Goal: Information Seeking & Learning: Learn about a topic

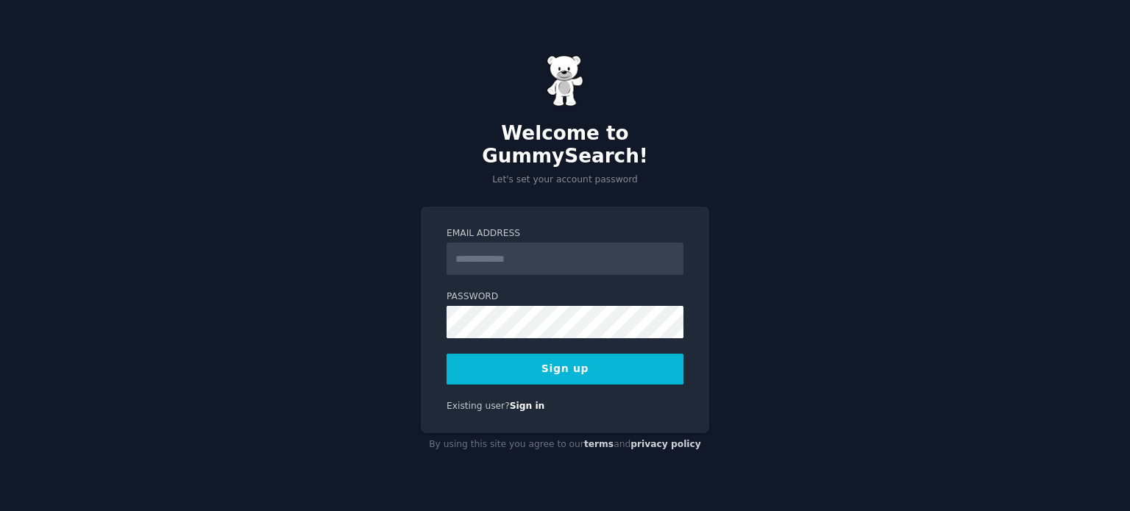
click at [515, 254] on input "Email Address" at bounding box center [564, 259] width 237 height 32
click at [560, 246] on input "Email Address" at bounding box center [564, 259] width 237 height 32
click at [577, 244] on input "**" at bounding box center [564, 259] width 237 height 32
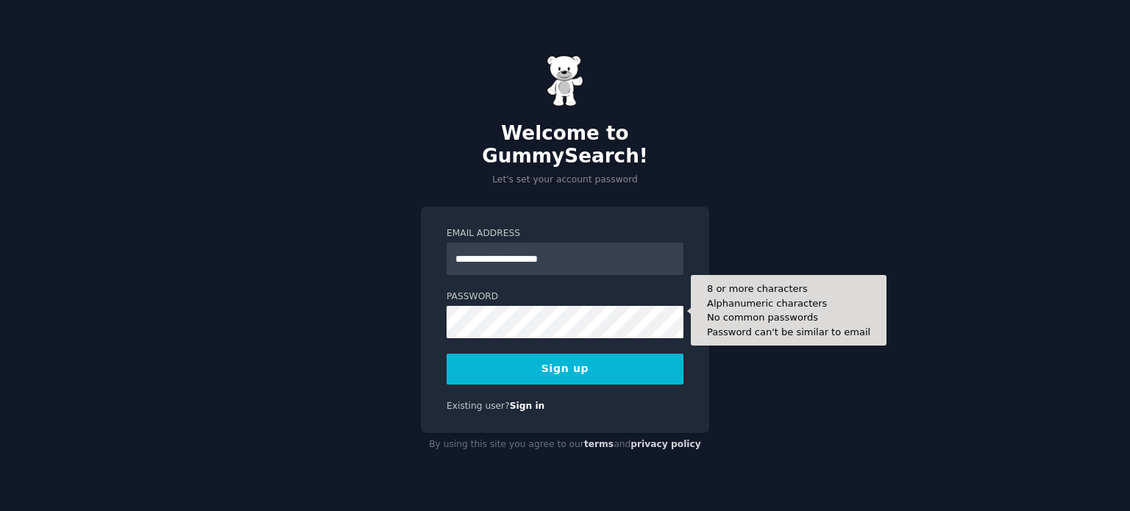
type input "**********"
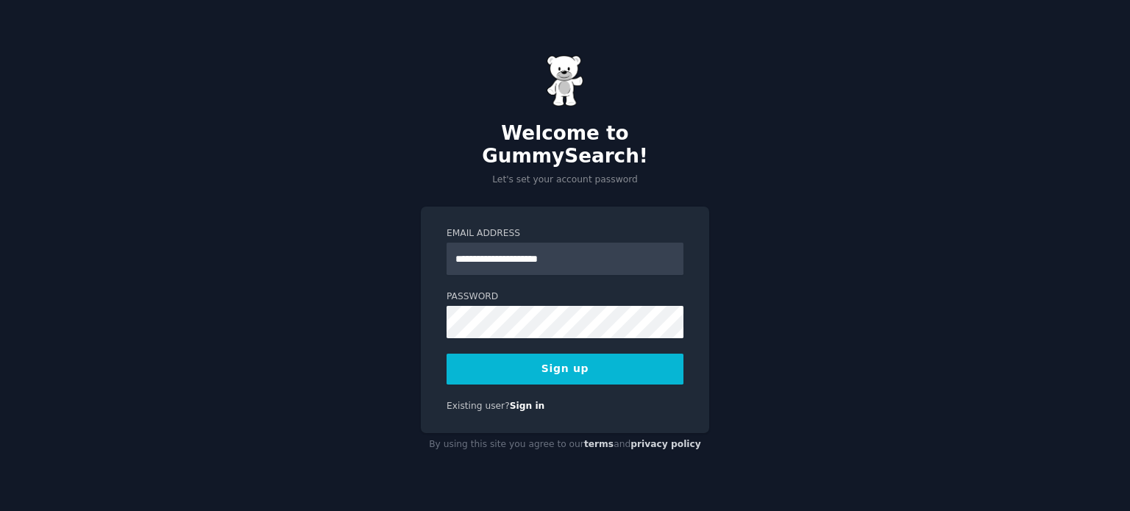
click at [804, 279] on div "**********" at bounding box center [565, 255] width 1130 height 511
click at [429, 296] on div "**********" at bounding box center [565, 320] width 288 height 226
click at [377, 315] on div "**********" at bounding box center [565, 255] width 1130 height 511
click at [582, 365] on button "Sign up" at bounding box center [564, 369] width 237 height 31
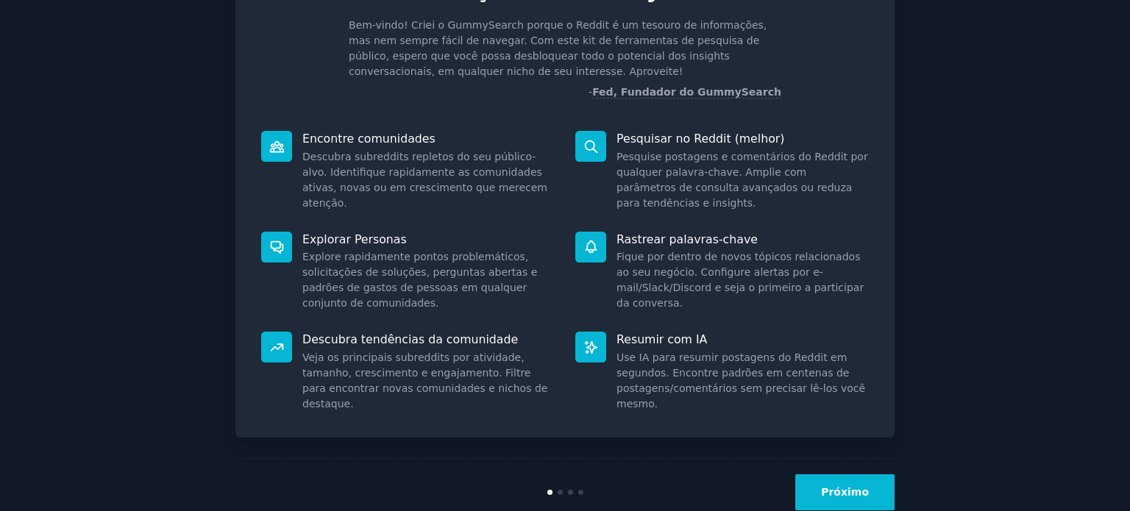
scroll to position [126, 0]
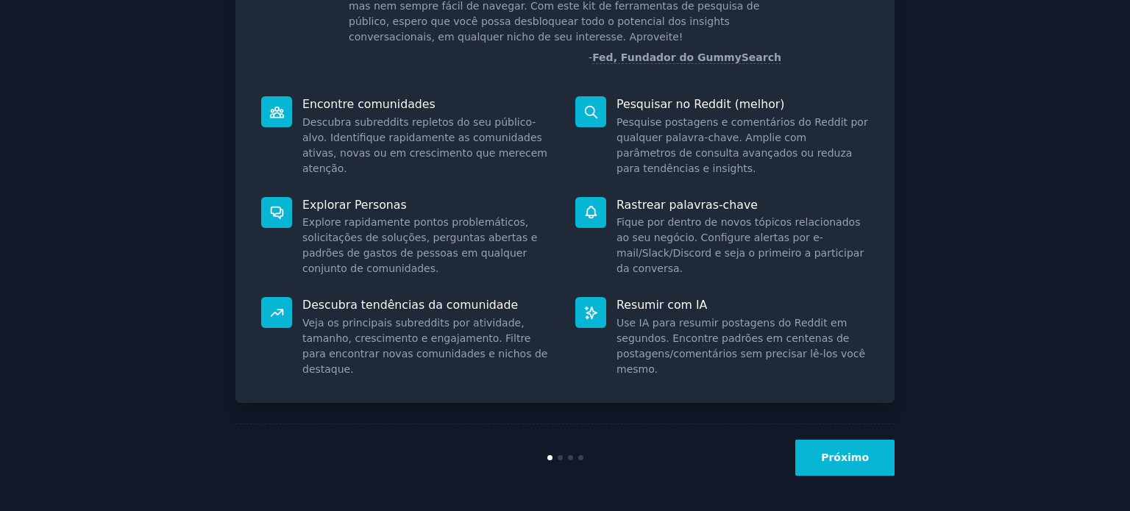
click at [842, 458] on font "Próximo" at bounding box center [845, 458] width 48 height 12
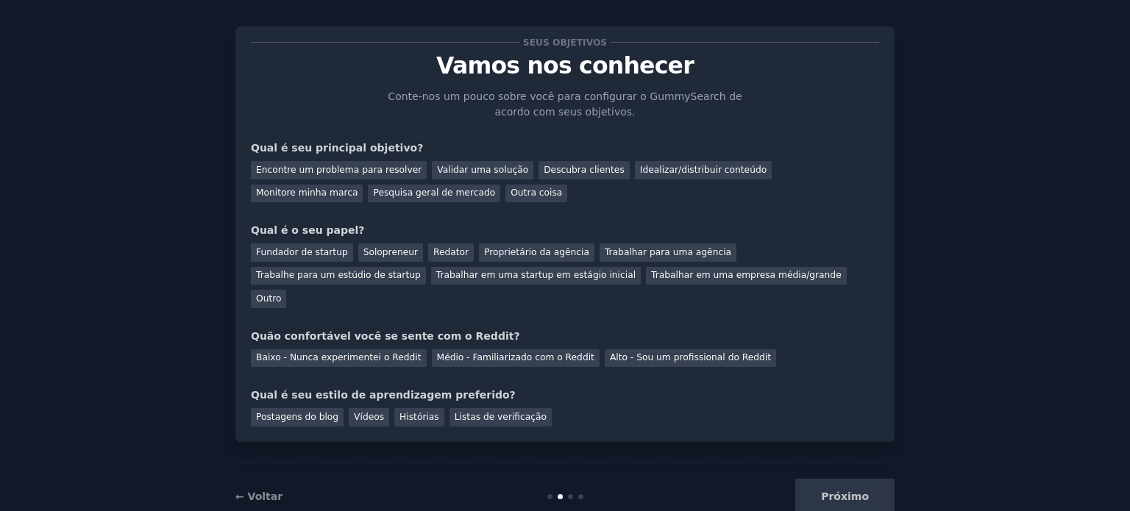
scroll to position [30, 0]
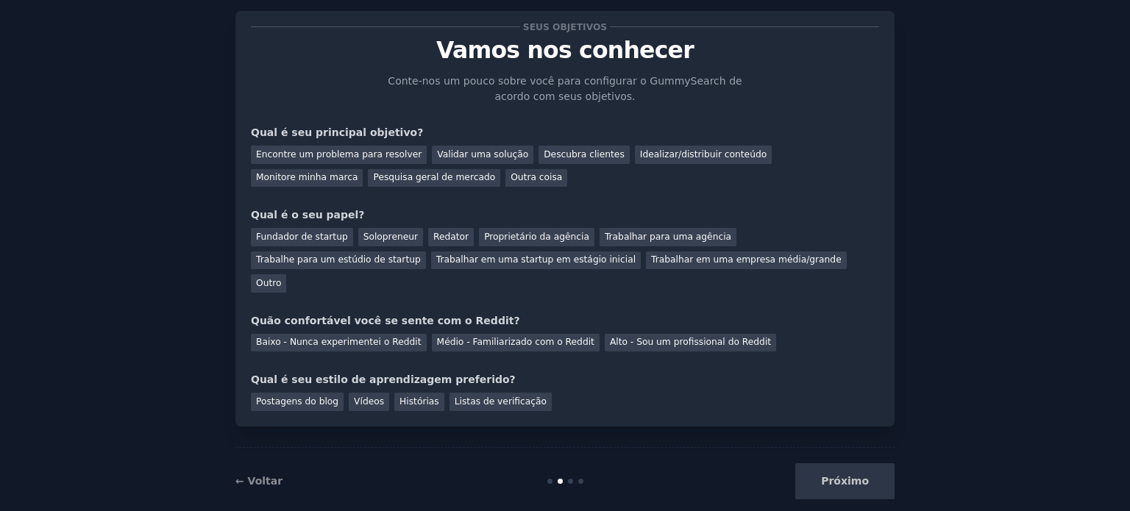
click at [849, 463] on div "Próximo" at bounding box center [784, 481] width 220 height 36
click at [257, 475] on font "← Voltar" at bounding box center [258, 481] width 47 height 12
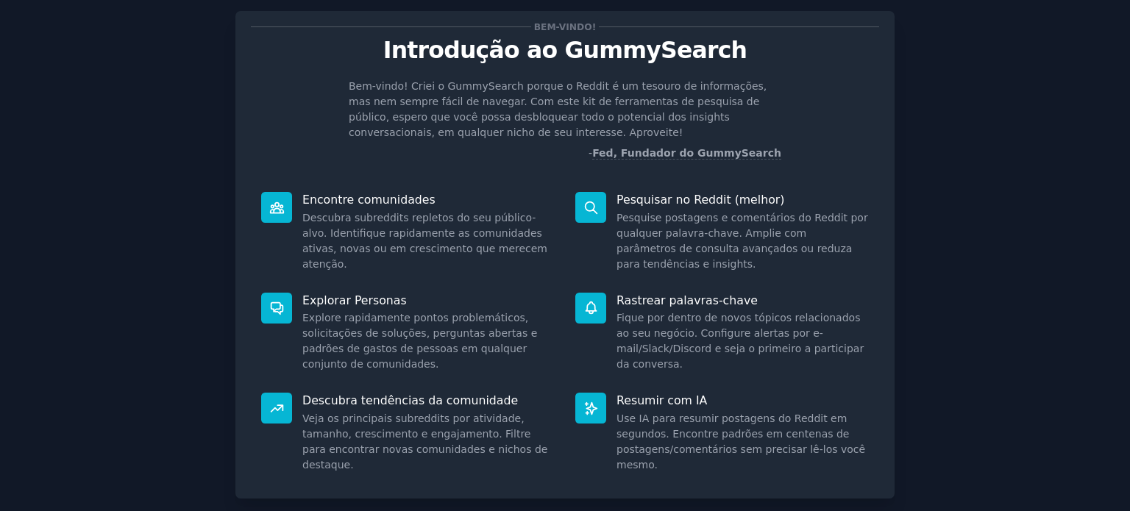
click at [652, 299] on font "Rastrear palavras-chave" at bounding box center [686, 300] width 141 height 14
click at [645, 340] on font "Fique por dentro de novos tópicos relacionados ao seu negócio. Configure alerta…" at bounding box center [739, 341] width 247 height 58
click at [641, 396] on font "Resumir com IA" at bounding box center [661, 400] width 90 height 14
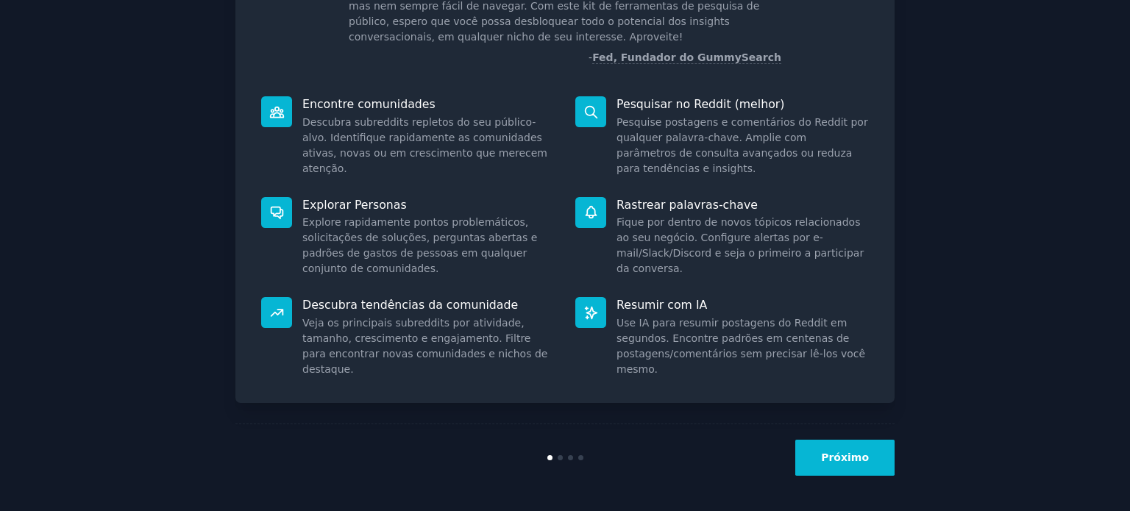
click at [846, 458] on font "Próximo" at bounding box center [845, 458] width 48 height 12
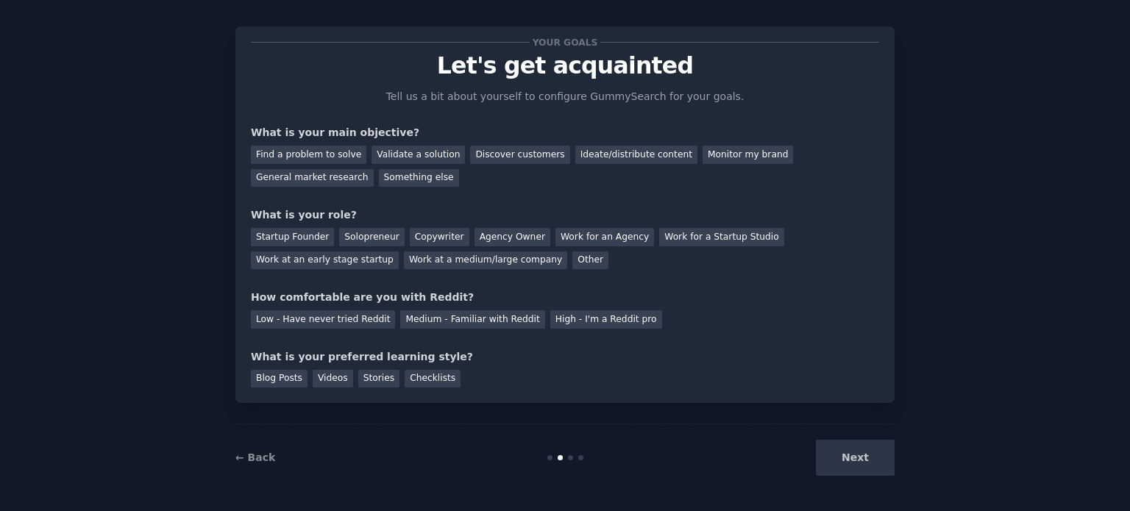
scroll to position [30, 0]
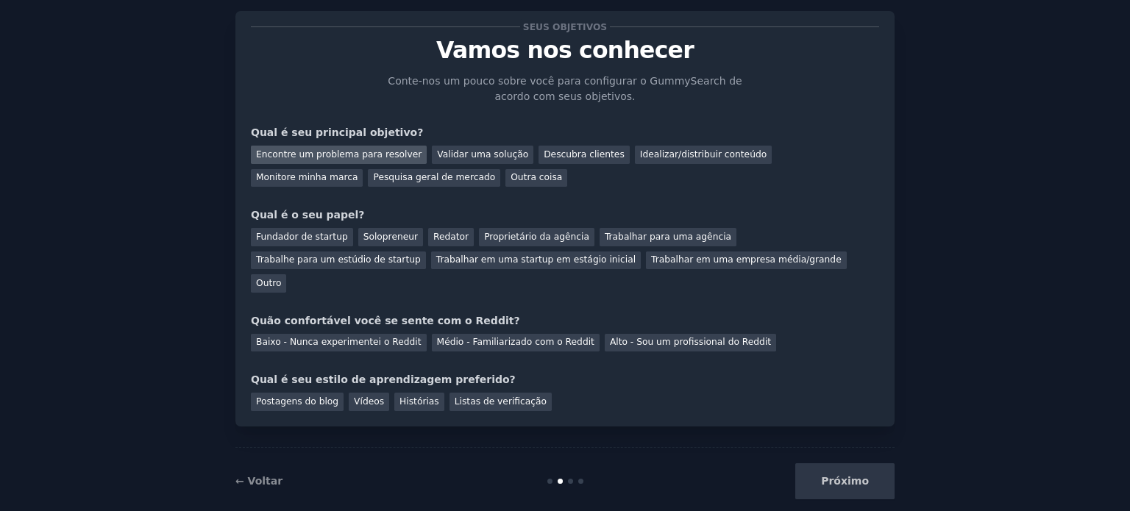
click at [384, 152] on font "Encontre um problema para resolver" at bounding box center [338, 154] width 165 height 10
click at [488, 151] on font "Validar uma solução" at bounding box center [482, 154] width 91 height 10
click at [372, 155] on font "Encontre um problema para resolver" at bounding box center [338, 154] width 165 height 10
click at [485, 238] on font "Proprietário da agência" at bounding box center [536, 237] width 105 height 10
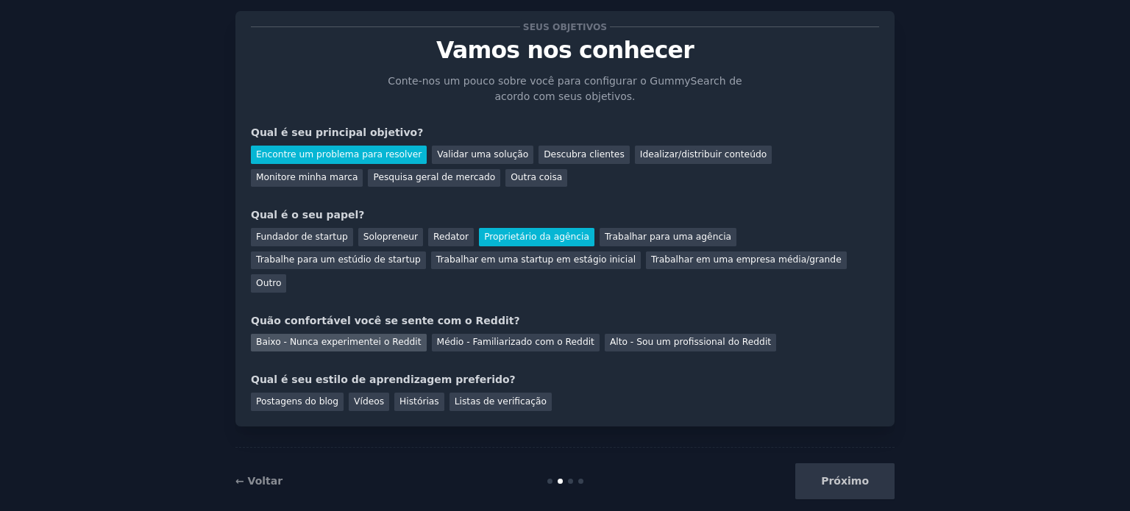
click at [397, 337] on font "Baixo - Nunca experimentei o Reddit" at bounding box center [338, 342] width 165 height 10
click at [369, 396] on font "Vídeos" at bounding box center [369, 401] width 30 height 10
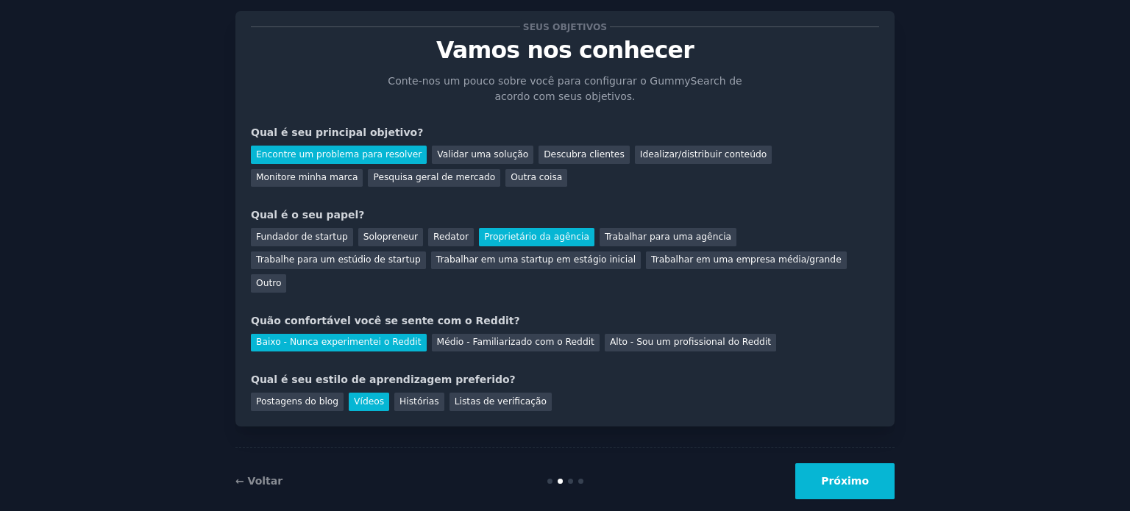
click at [879, 463] on button "Próximo" at bounding box center [844, 481] width 99 height 36
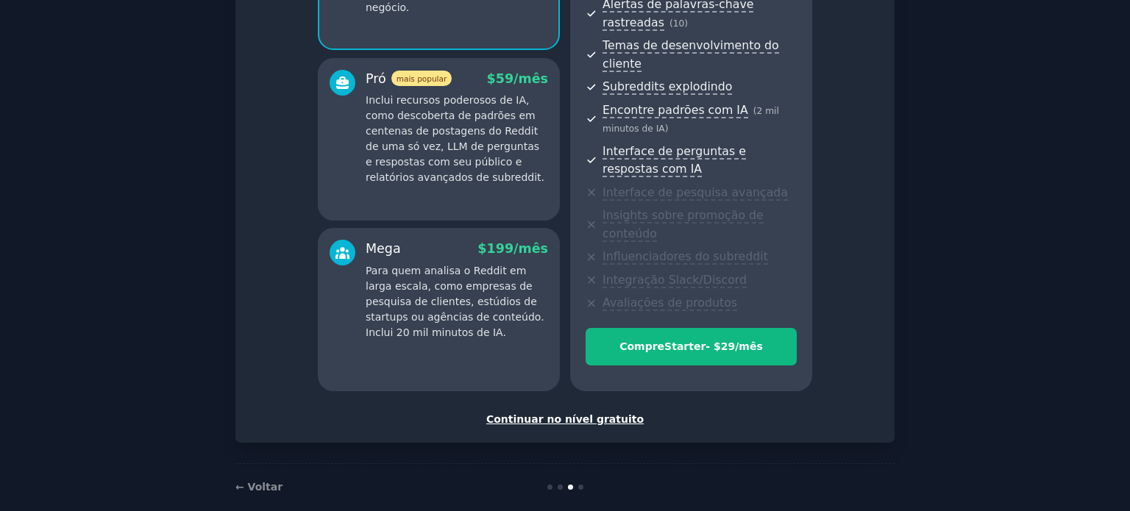
scroll to position [171, 0]
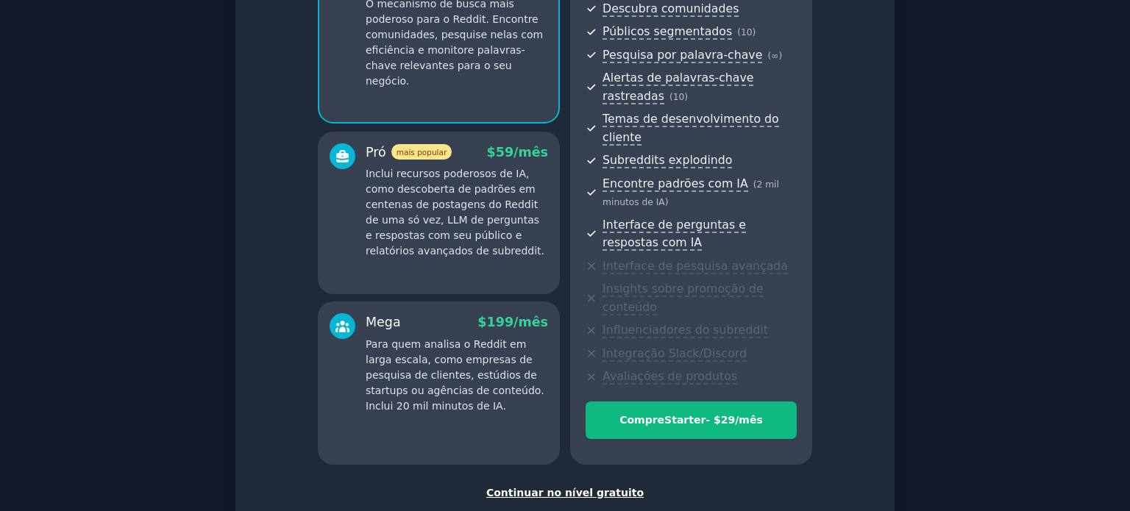
click at [621, 487] on font "Continuar no nível gratuito" at bounding box center [564, 493] width 157 height 12
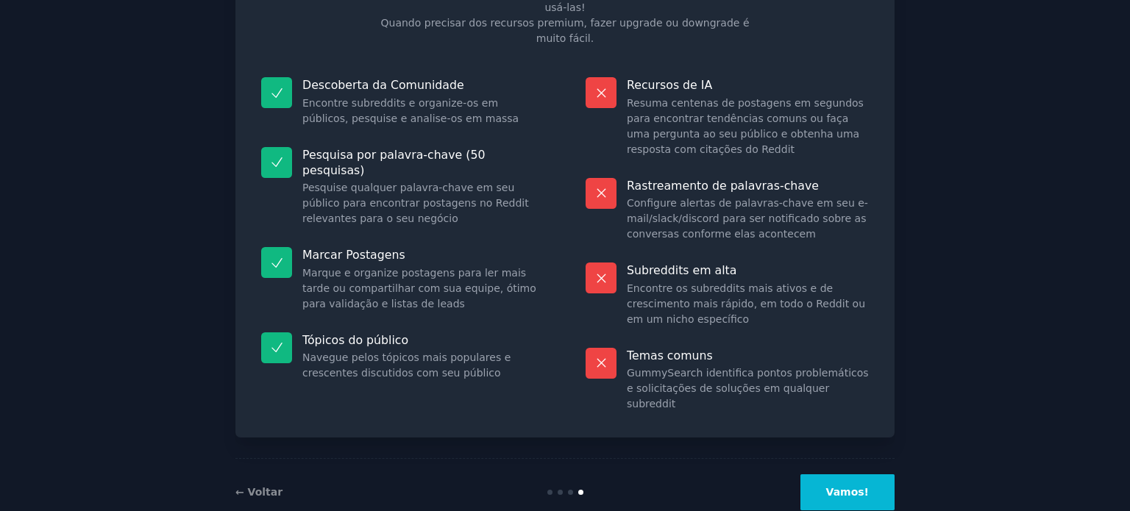
scroll to position [123, 0]
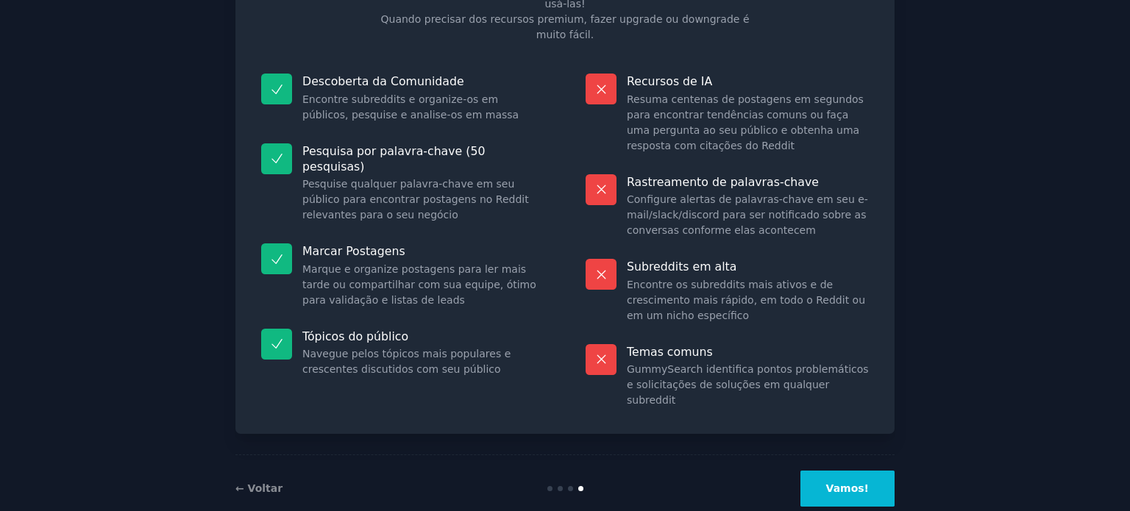
drag, startPoint x: 853, startPoint y: 461, endPoint x: 407, endPoint y: 286, distance: 478.8
click at [568, 371] on div "Informações sobre o plano gratuito Incluído no nível gratuito 50 pesquisas no p…" at bounding box center [564, 210] width 659 height 624
click at [839, 482] on font "Vamos!" at bounding box center [847, 488] width 43 height 12
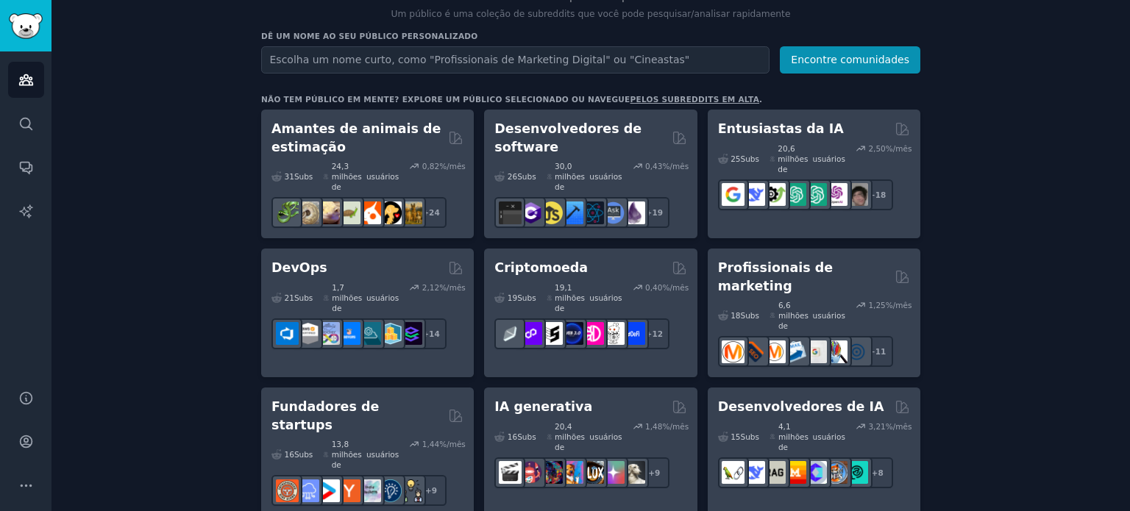
scroll to position [147, 0]
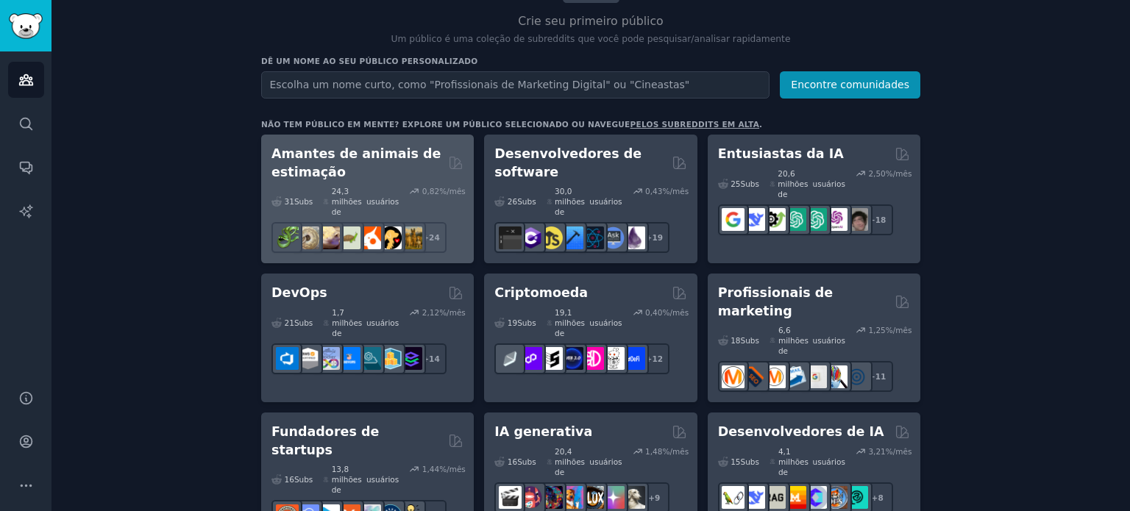
click at [418, 171] on h2 "Amantes de animais de estimação" at bounding box center [356, 163] width 171 height 36
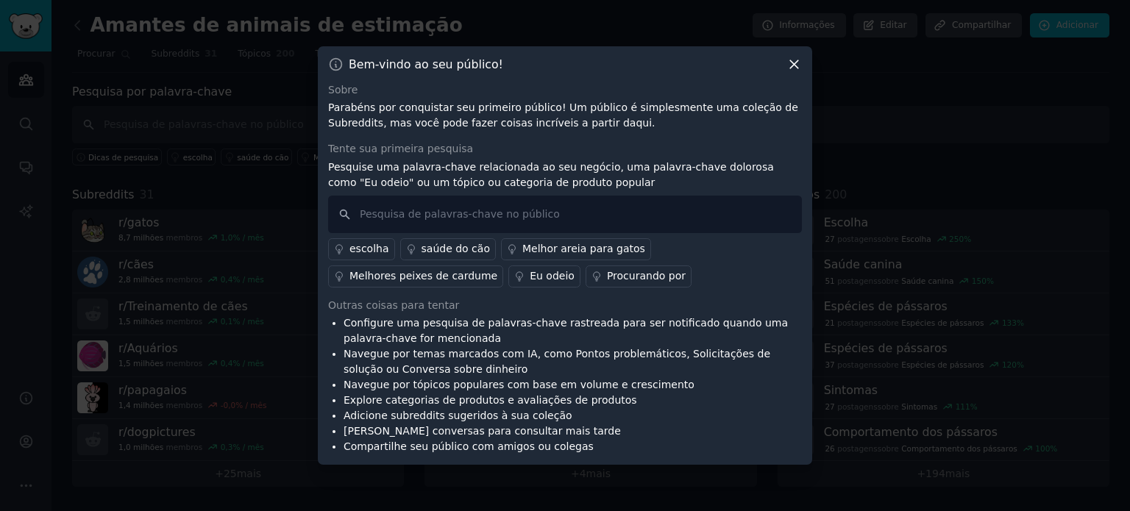
click at [794, 62] on icon at bounding box center [793, 64] width 15 height 15
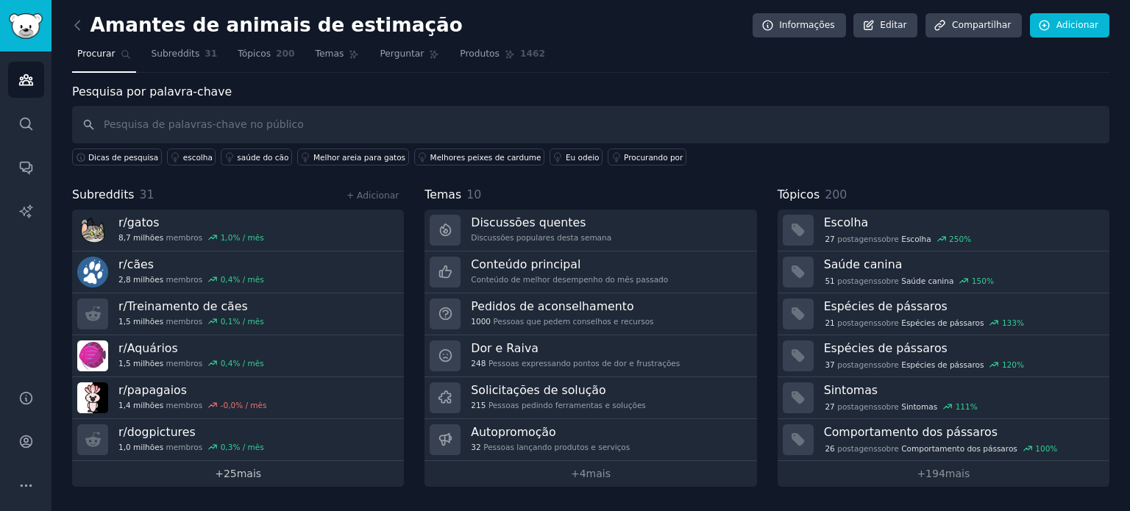
click at [356, 470] on link "+ 25 mais" at bounding box center [238, 474] width 332 height 26
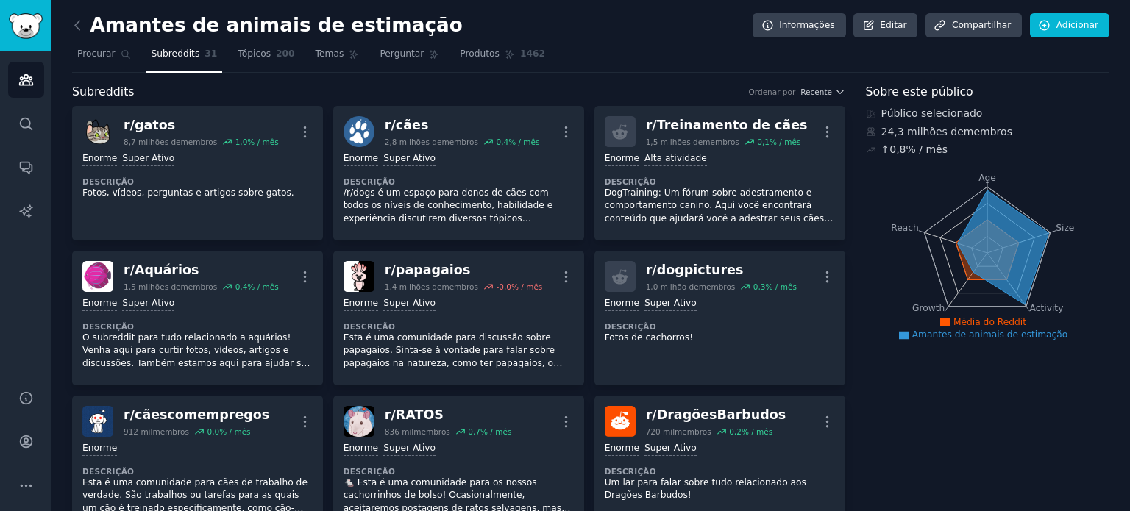
click at [988, 334] on font "Amantes de animais de estimação" at bounding box center [990, 334] width 156 height 10
click at [241, 54] on font "Tópicos" at bounding box center [254, 54] width 33 height 10
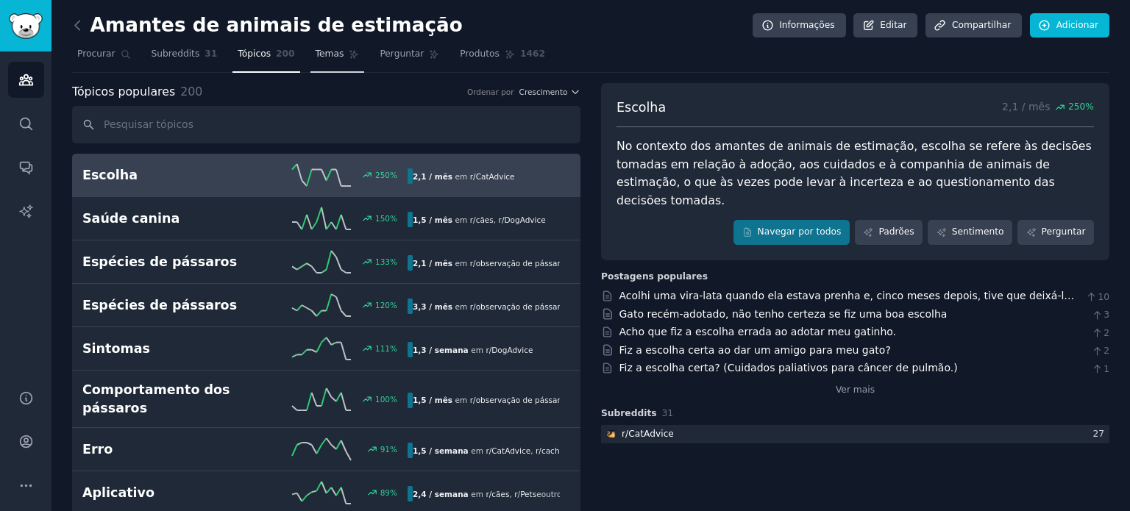
click at [321, 56] on font "Temas" at bounding box center [329, 54] width 29 height 10
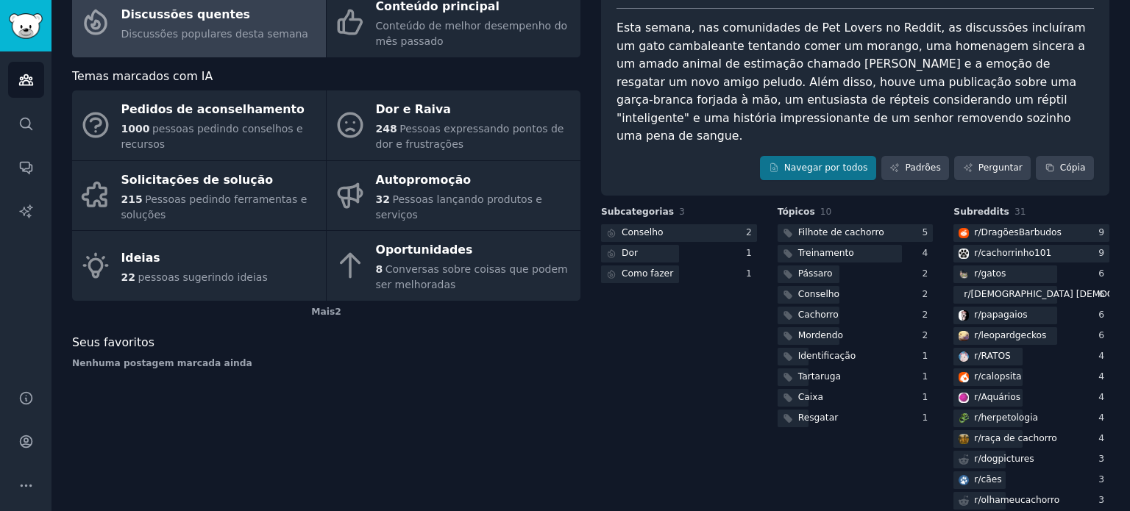
scroll to position [74, 0]
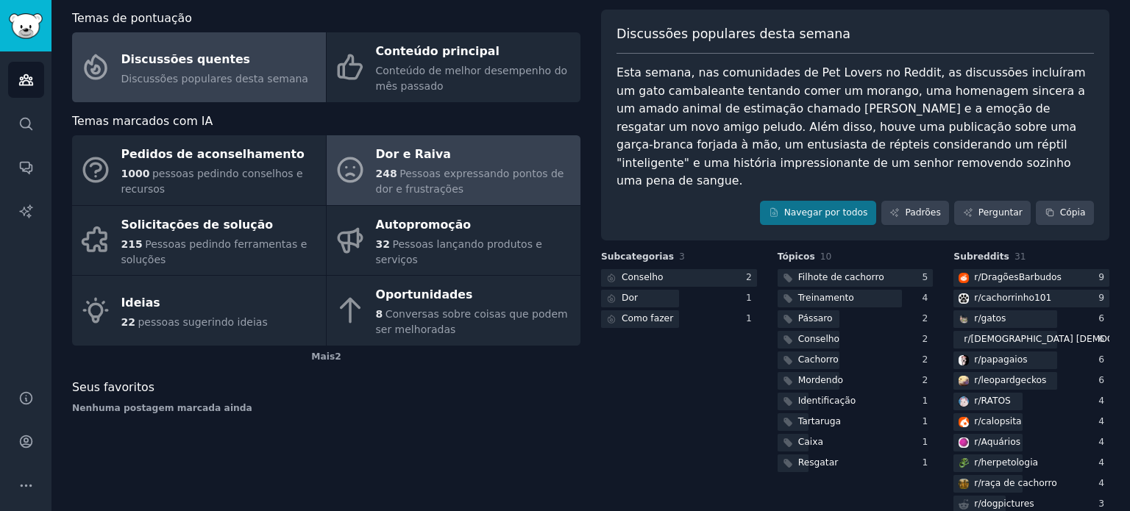
click at [455, 177] on font "Pessoas expressando pontos de dor e frustrações" at bounding box center [470, 181] width 188 height 27
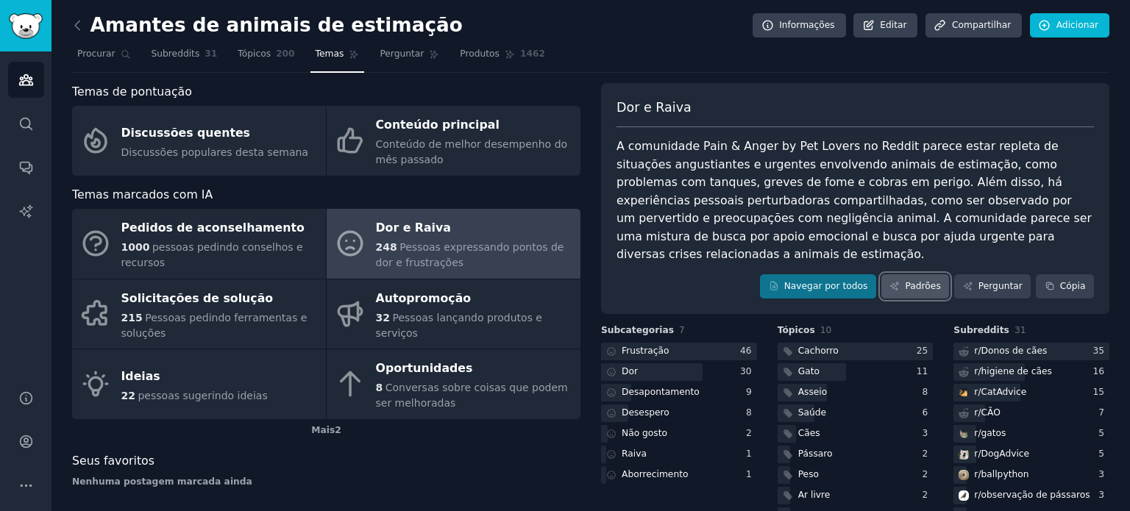
click at [935, 281] on font "Padrões" at bounding box center [922, 286] width 35 height 10
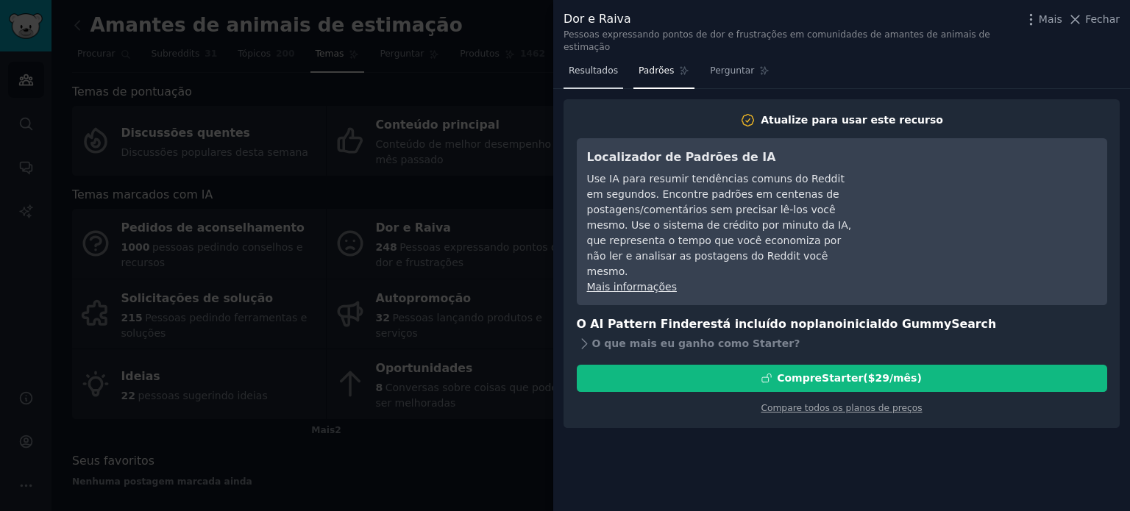
click at [609, 65] on font "Resultados" at bounding box center [592, 70] width 49 height 10
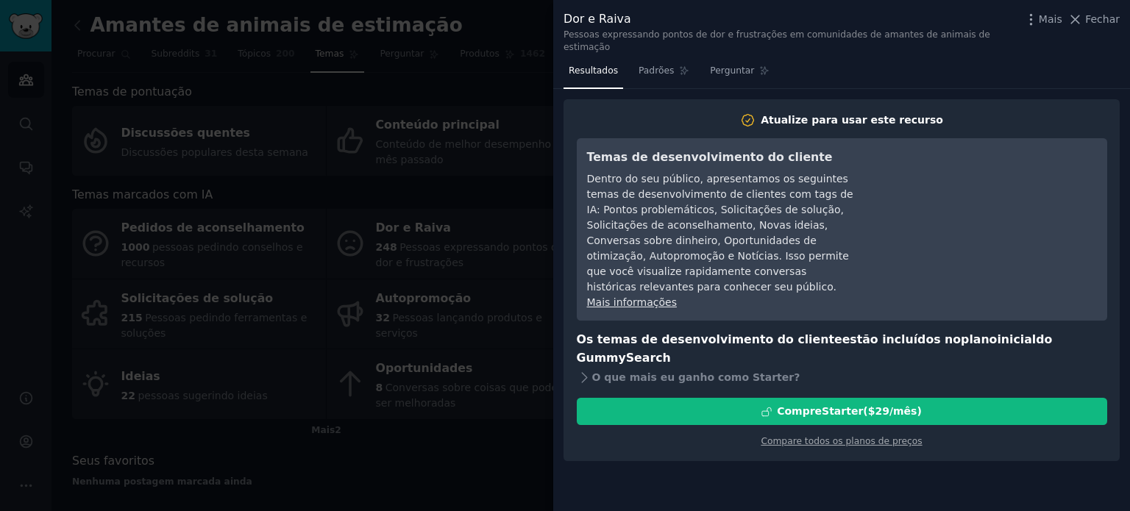
click at [1077, 18] on icon at bounding box center [1074, 19] width 15 height 15
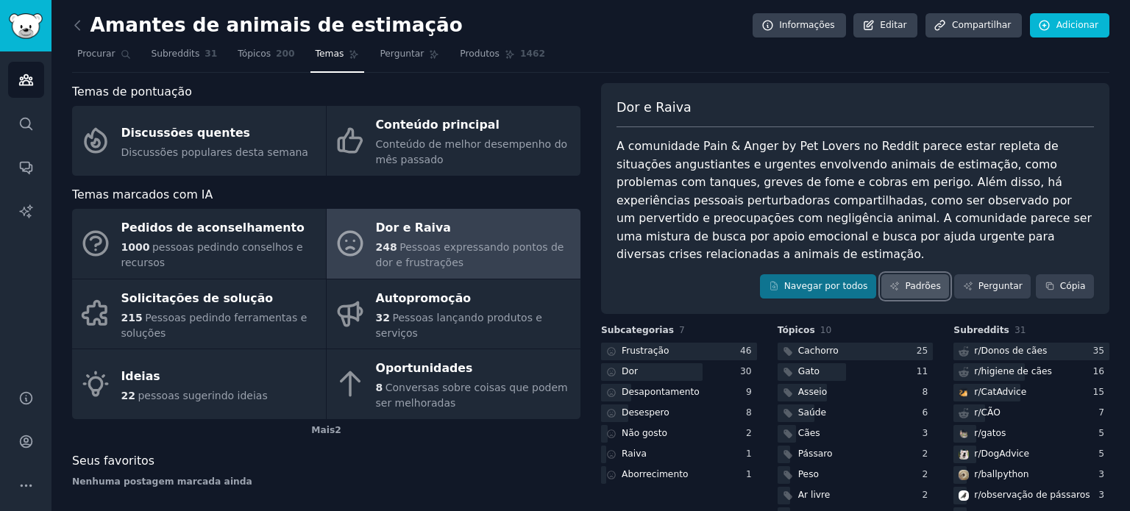
click at [932, 281] on font "Padrões" at bounding box center [922, 286] width 35 height 10
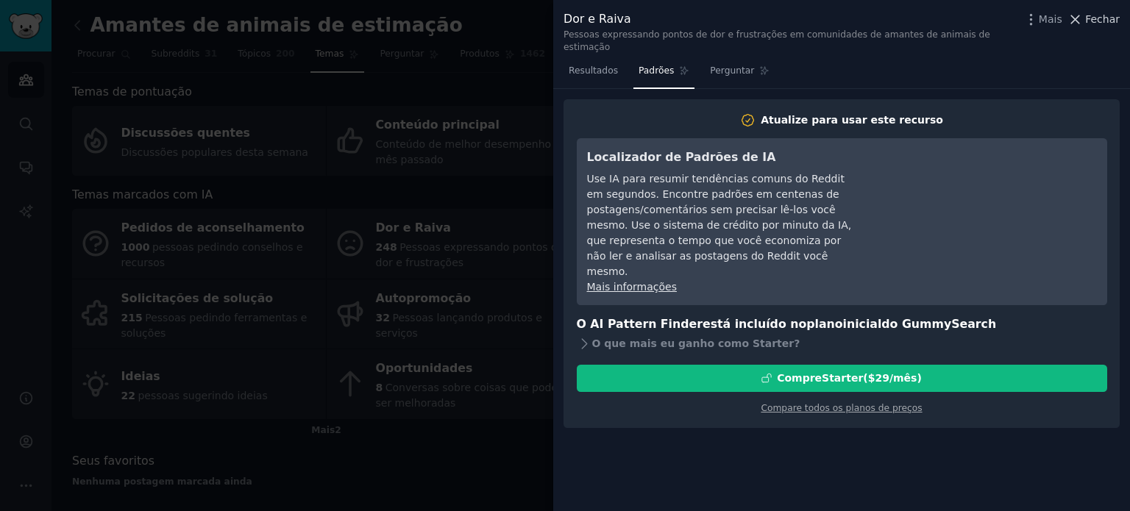
click at [1082, 18] on icon at bounding box center [1074, 19] width 15 height 15
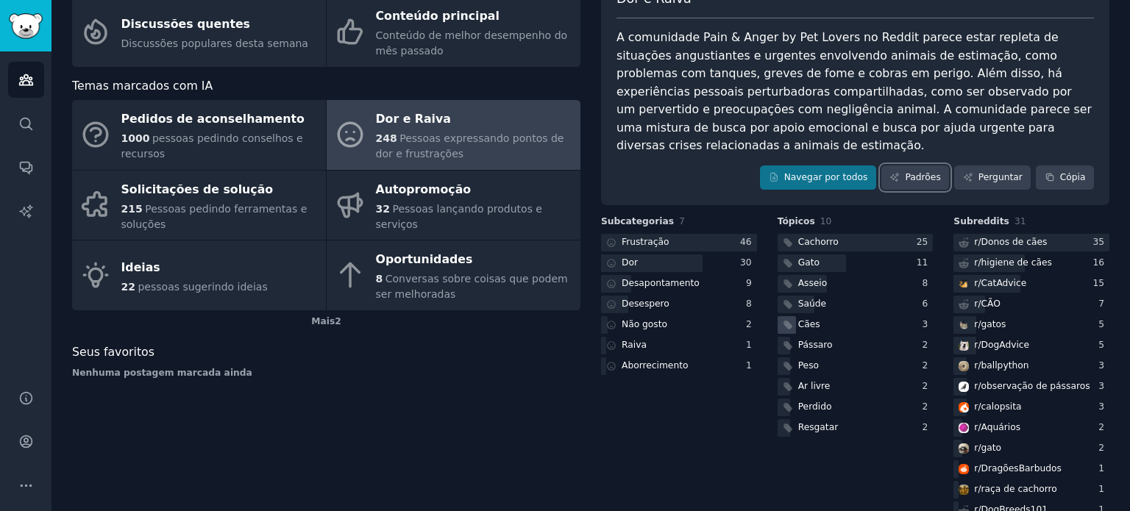
scroll to position [121, 0]
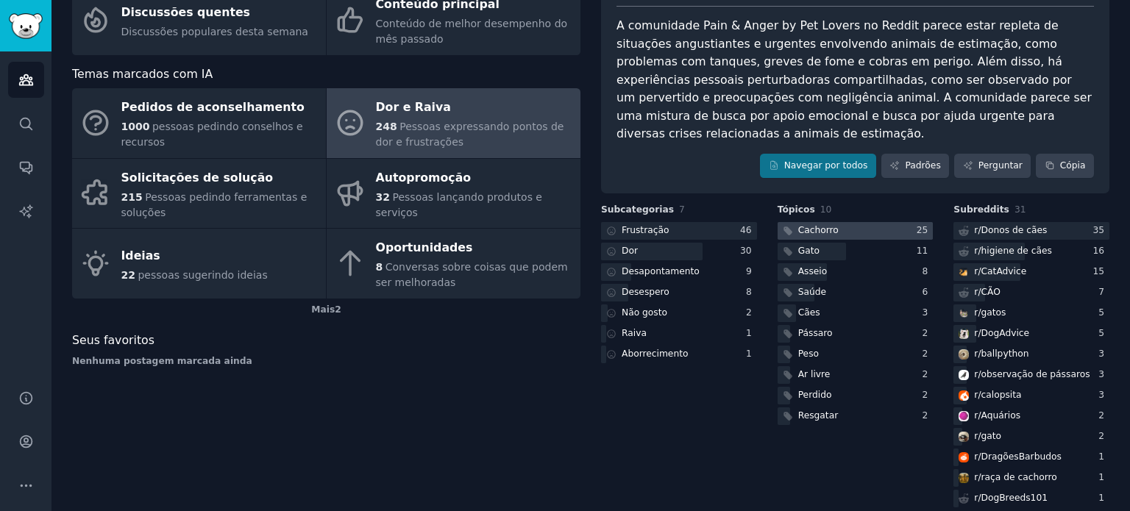
click at [866, 222] on div at bounding box center [855, 231] width 156 height 18
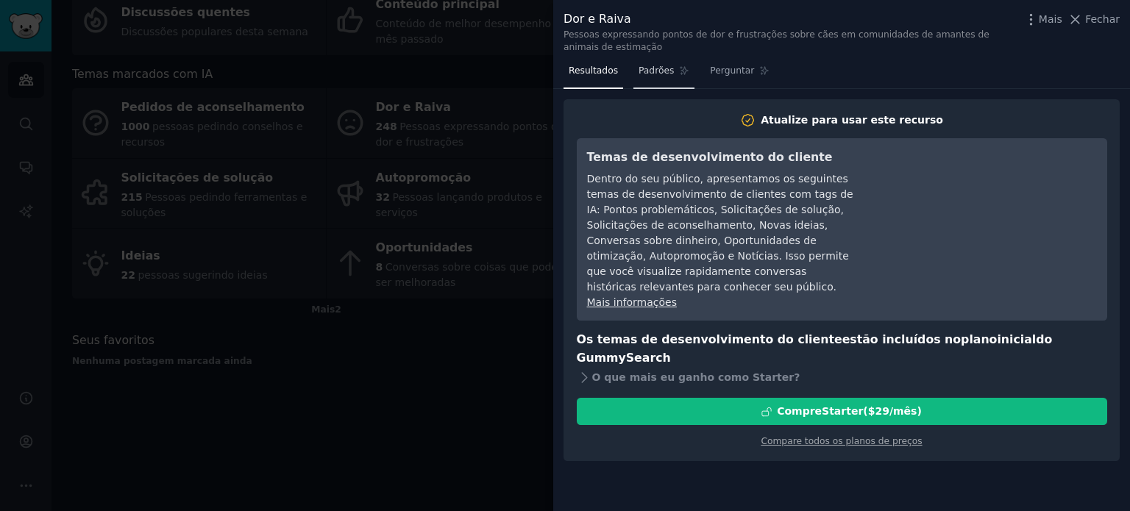
click at [668, 70] on link "Padrões" at bounding box center [663, 75] width 61 height 30
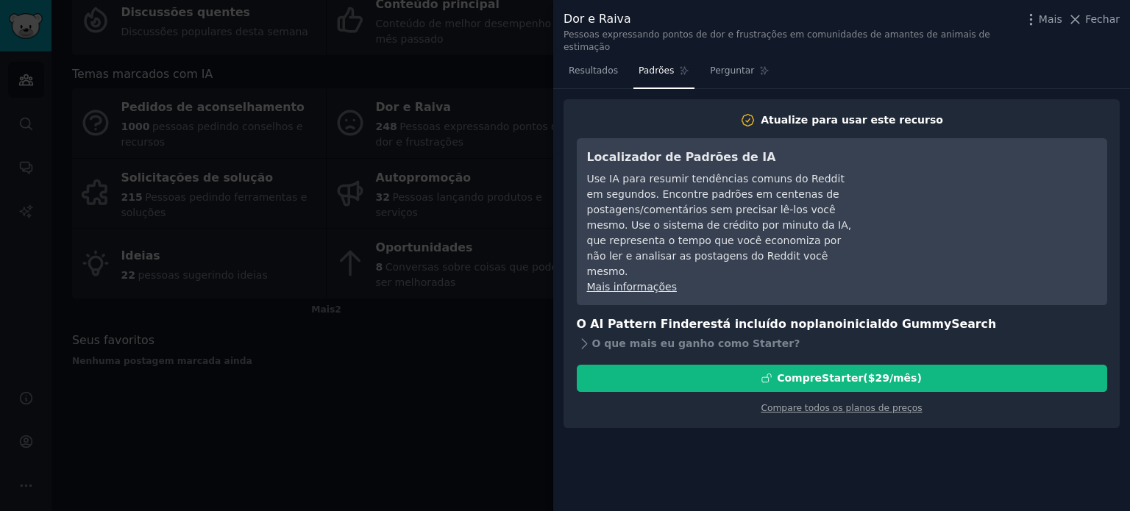
click at [656, 281] on font "Mais informações" at bounding box center [632, 287] width 90 height 12
click at [1081, 20] on icon at bounding box center [1074, 19] width 15 height 15
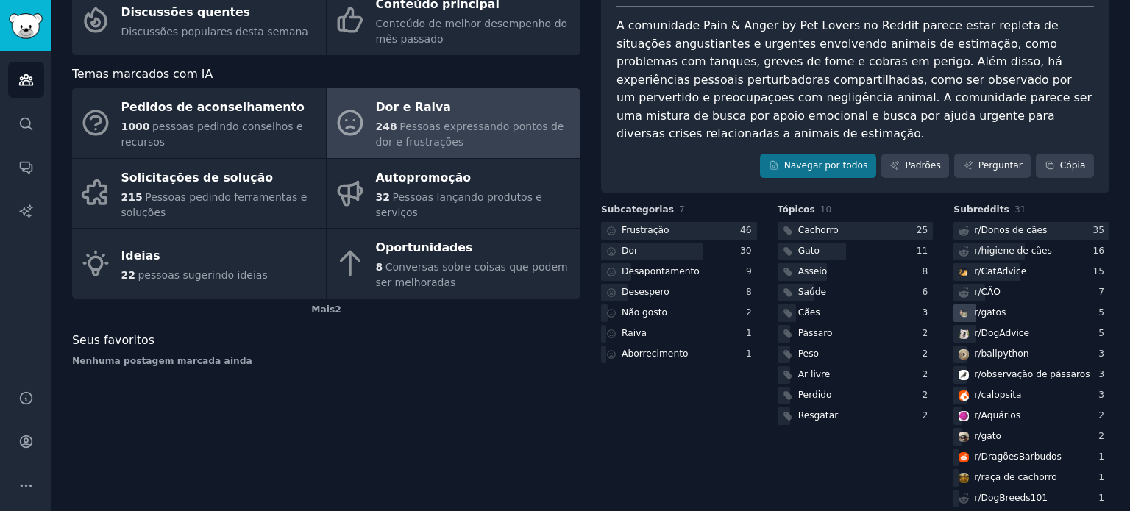
click at [1099, 307] on font "5" at bounding box center [1101, 312] width 6 height 10
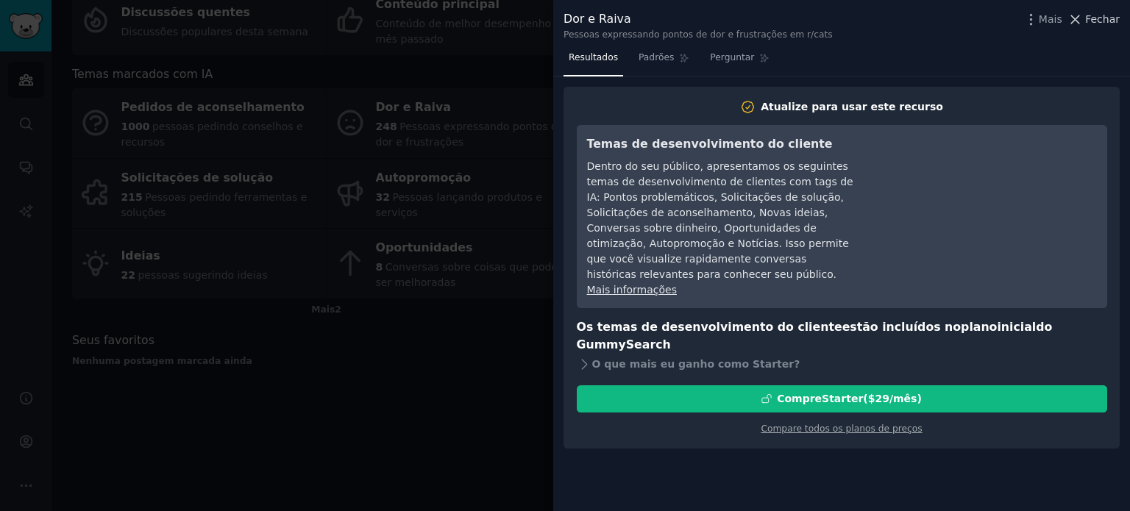
click at [1094, 15] on font "Fechar" at bounding box center [1102, 19] width 35 height 12
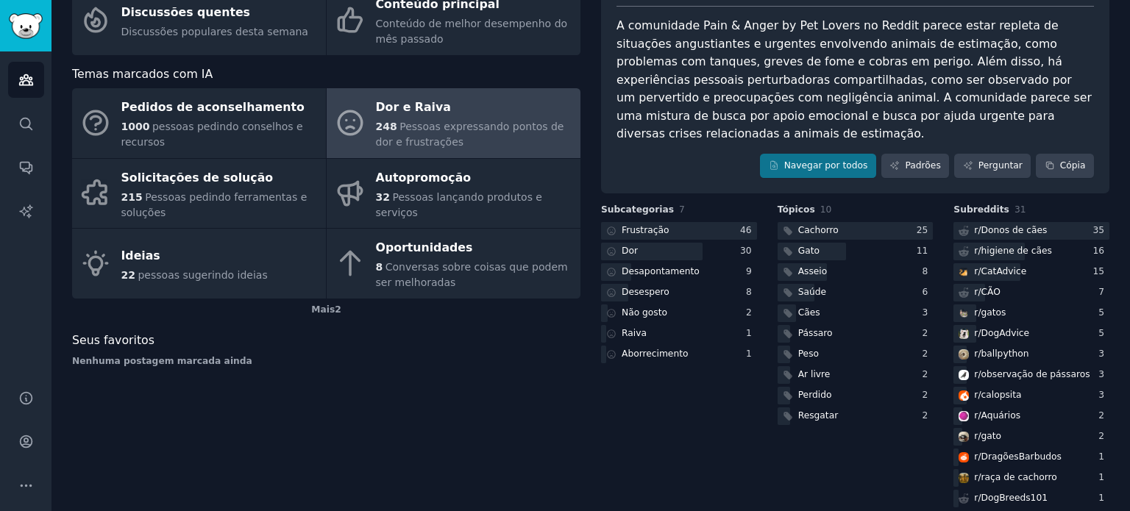
click at [497, 408] on div "Temas de pontuação Discussões quentes Discussões populares desta semana Conteúd…" at bounding box center [326, 236] width 508 height 548
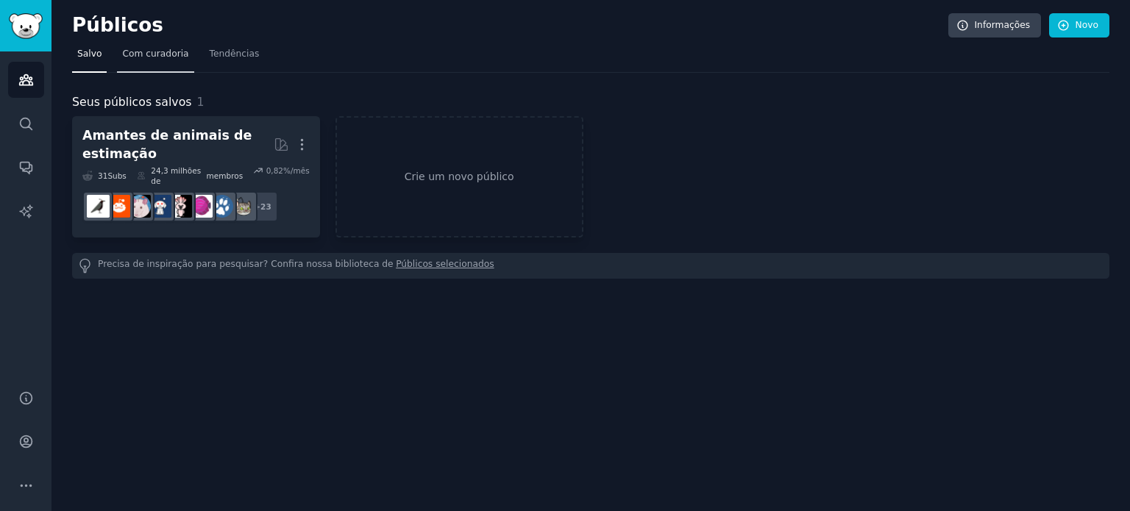
click at [129, 57] on font "Com curadoria" at bounding box center [155, 54] width 66 height 10
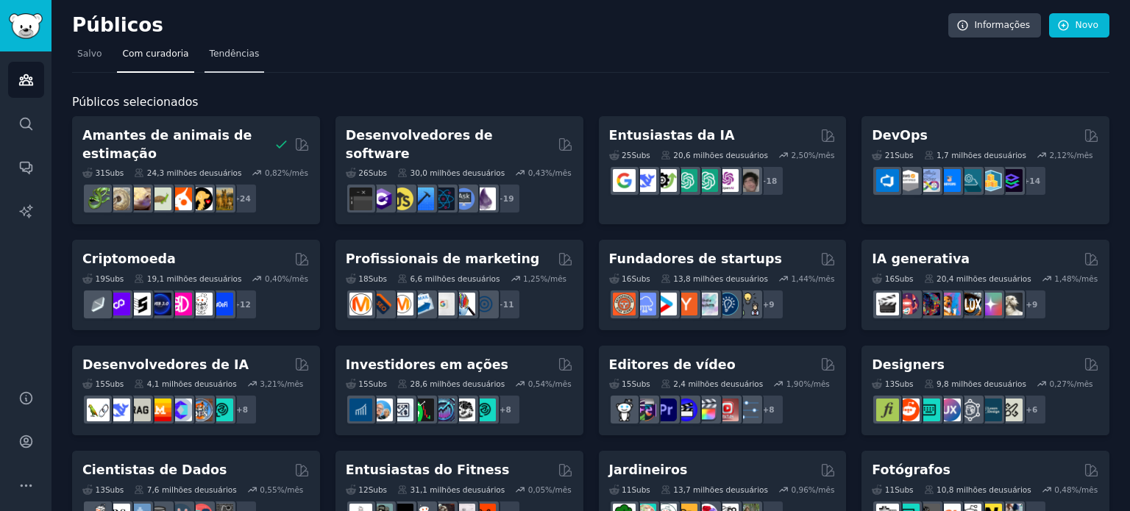
click at [222, 53] on font "Tendências" at bounding box center [235, 54] width 50 height 10
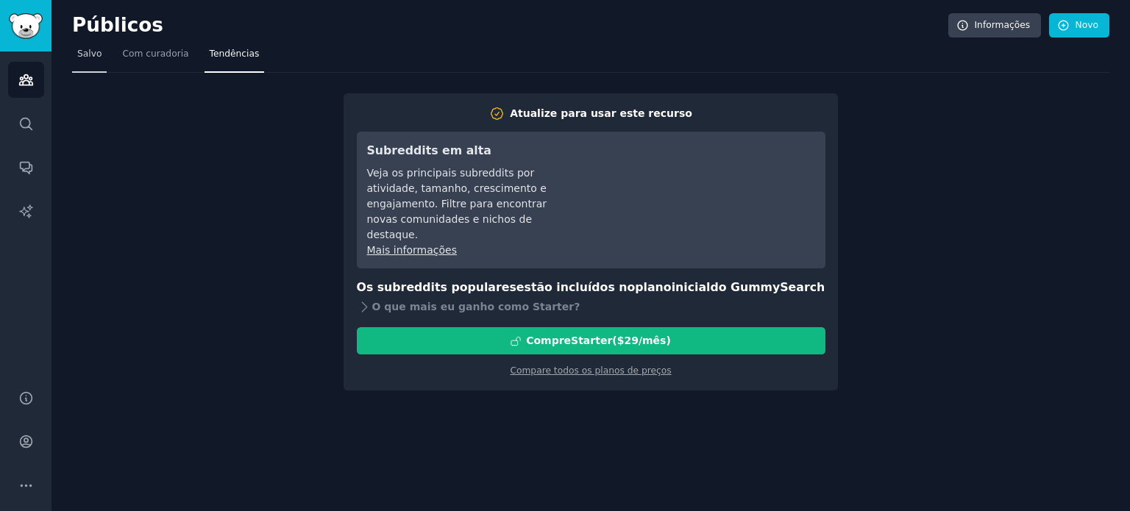
click at [98, 52] on font "Salvo" at bounding box center [89, 54] width 24 height 10
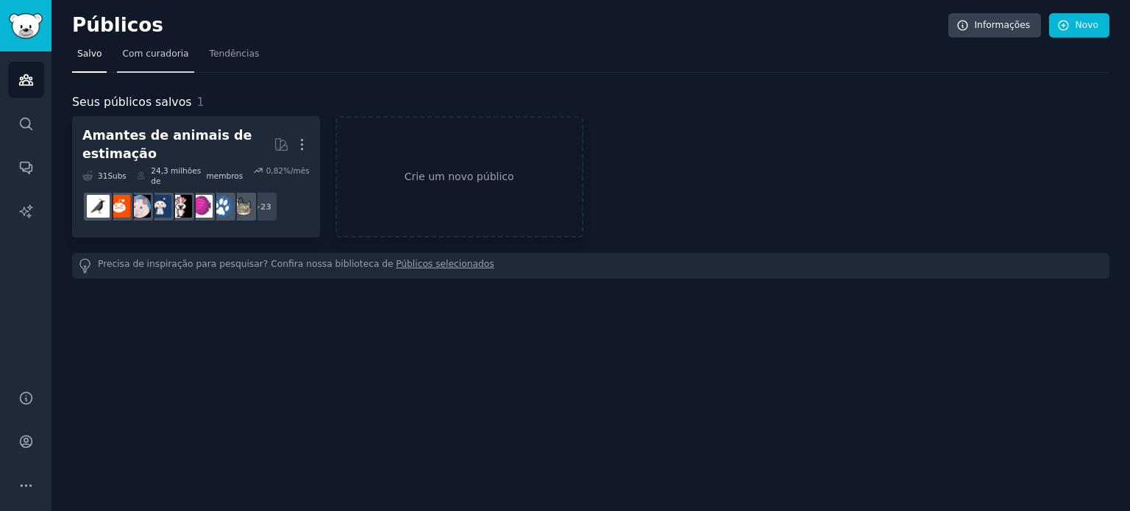
click at [168, 53] on font "Com curadoria" at bounding box center [155, 54] width 66 height 10
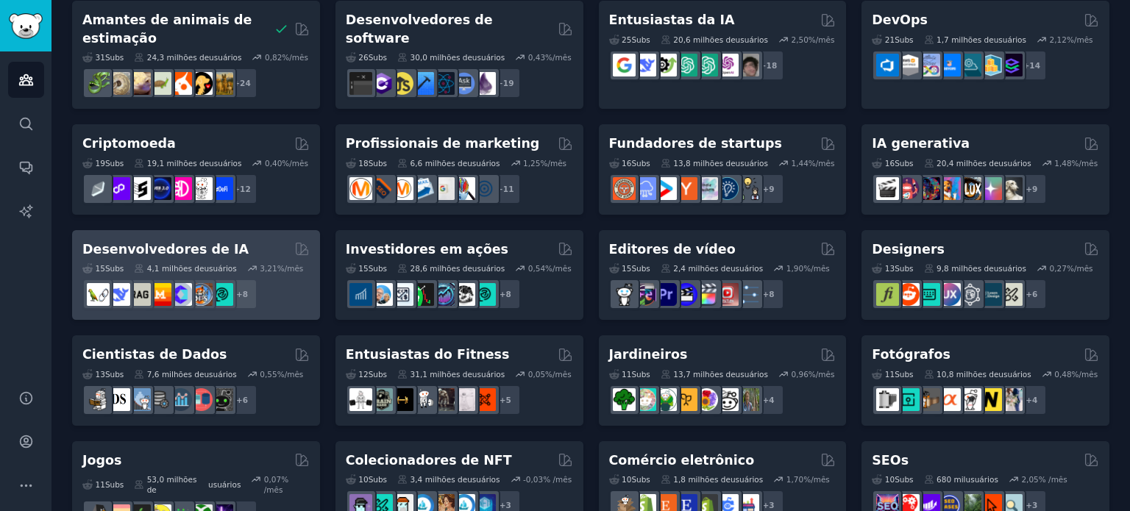
scroll to position [147, 0]
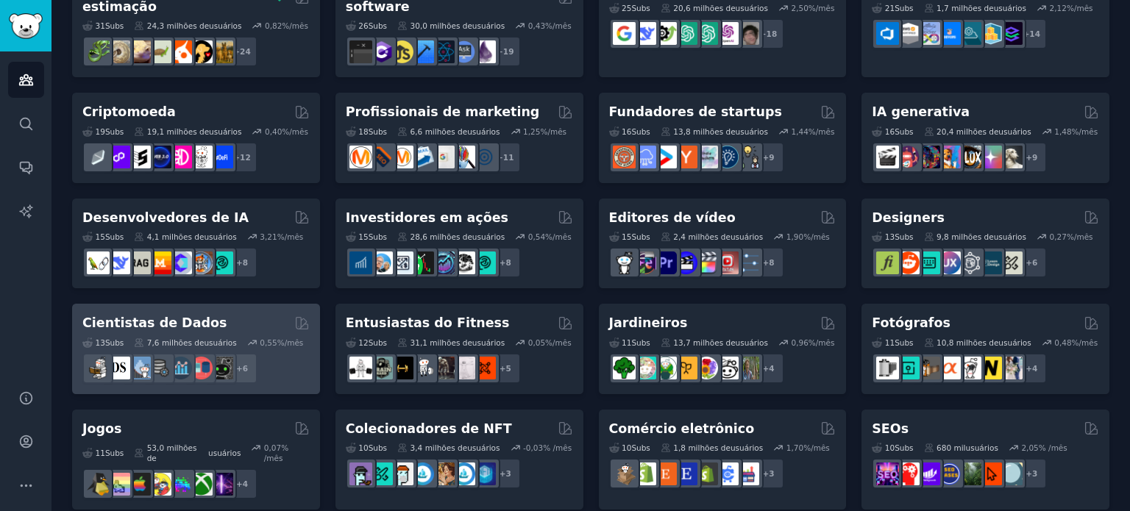
click at [229, 334] on div "13 Subs ​ 7,6 milhões de usuários 0,55 %/mês r/cientistas de dados, r/análise_d…" at bounding box center [195, 357] width 227 height 51
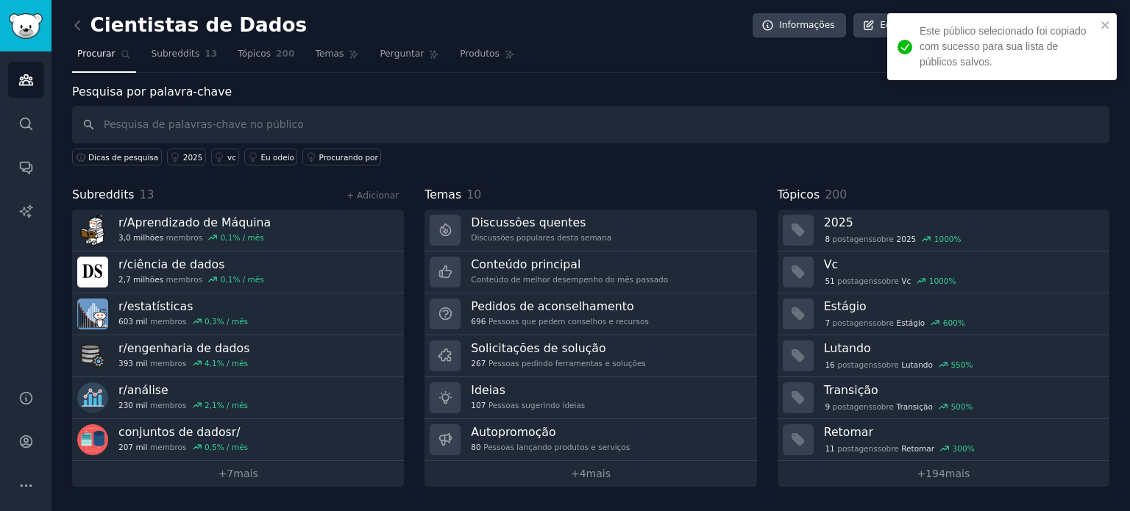
click at [1099, 26] on div "Este público selecionado foi copiado com sucesso para sua lista de públicos sal…" at bounding box center [996, 46] width 207 height 55
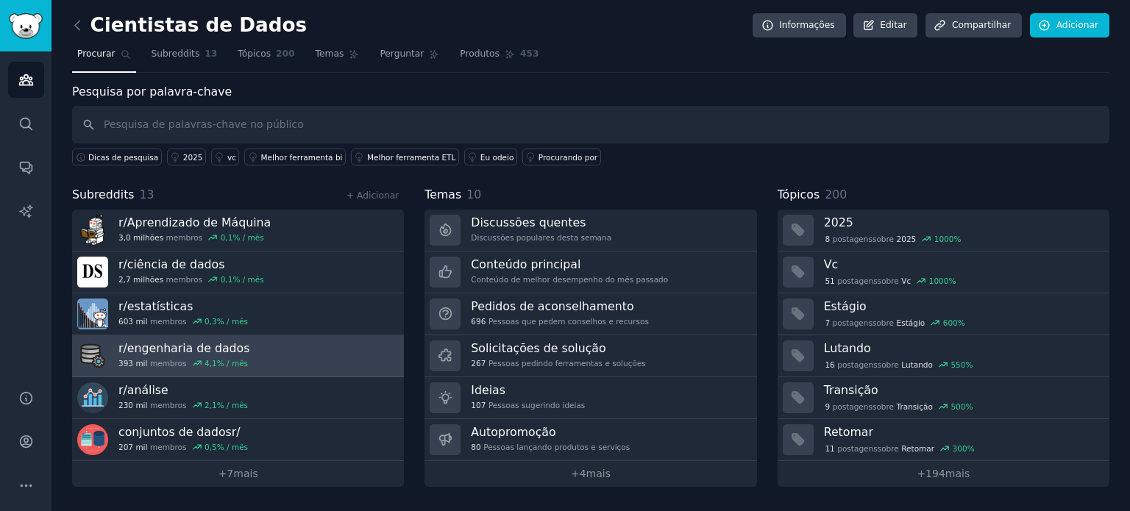
click at [210, 355] on div "r/ engenharia de dados 393 mil membros 4,1 % / mês" at bounding box center [183, 355] width 131 height 31
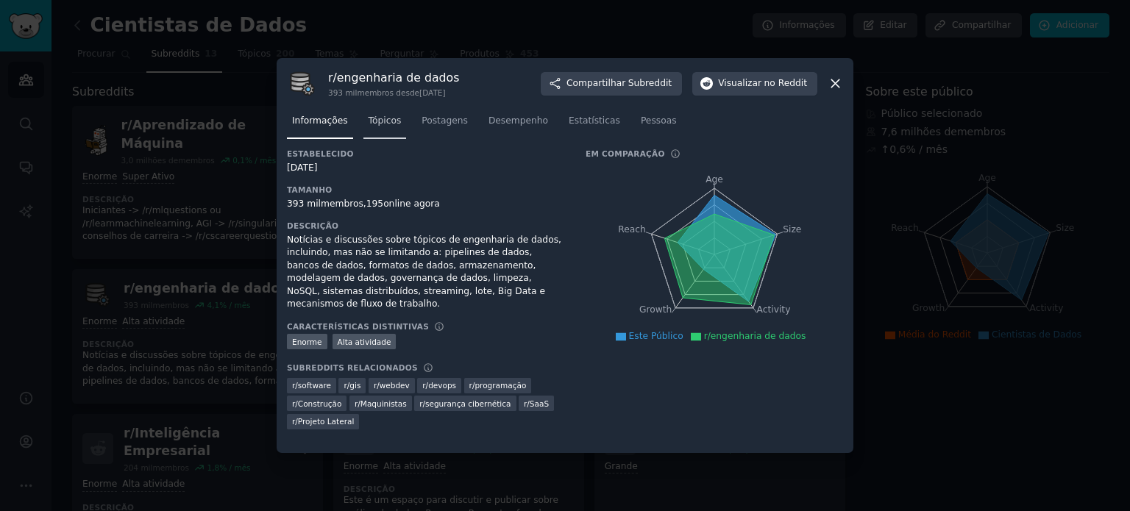
click at [379, 120] on font "Tópicos" at bounding box center [384, 120] width 33 height 10
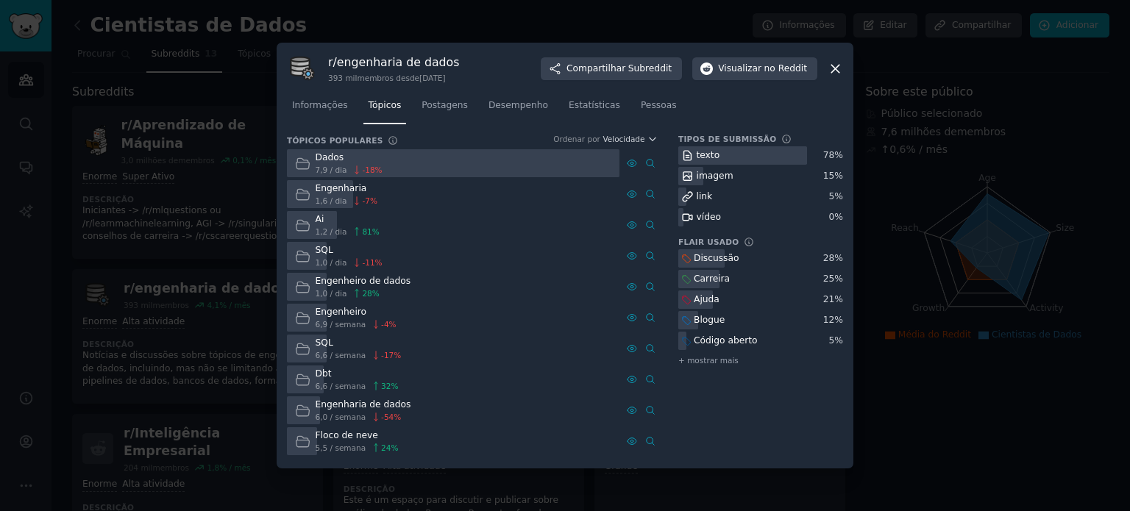
click at [837, 66] on icon at bounding box center [835, 69] width 8 height 8
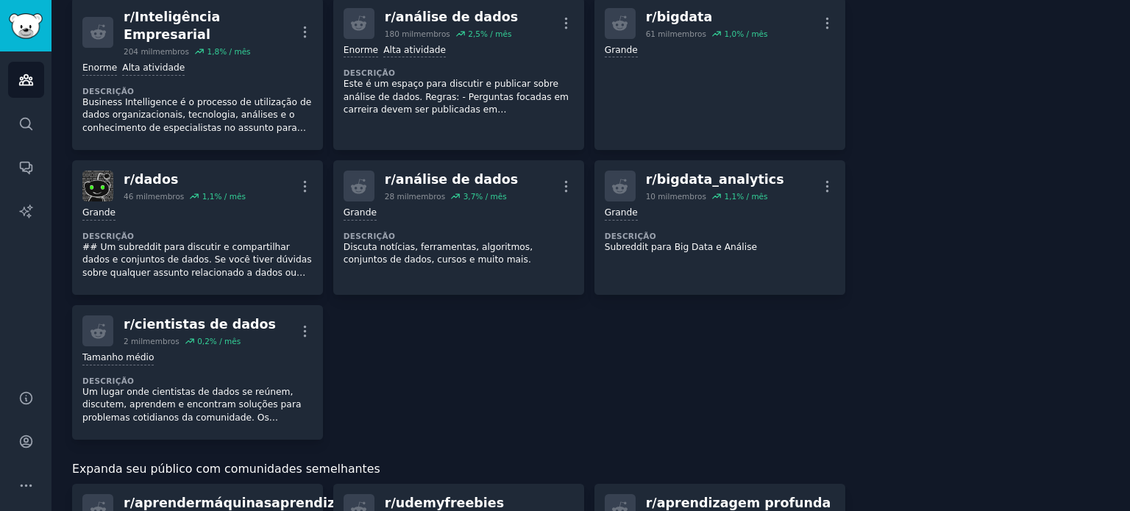
scroll to position [221, 0]
